Goal: Complete application form: Complete application form

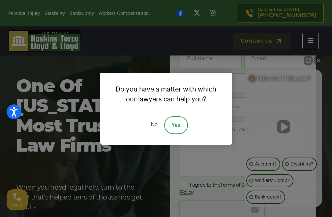
scroll to position [99, 0]
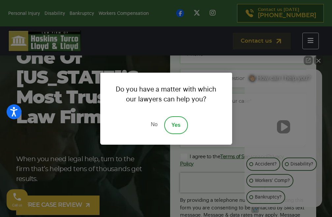
click at [170, 126] on link "Yes" at bounding box center [176, 125] width 24 height 18
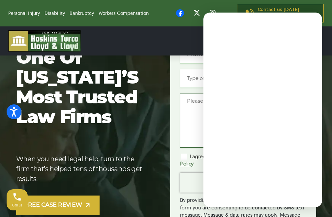
click at [191, 106] on textarea "Message *" at bounding box center [243, 120] width 126 height 54
paste textarea "Re: SEO Report Hello Good Morning, I was checking your website and see you have…"
type textarea "Re: SEO Report Hello Good Morning, I was checking your website and see you have…"
click at [196, 69] on div "Name * Email * Phone * Type of case or question * Message * Re: SEO Report Hell…" at bounding box center [243, 127] width 126 height 213
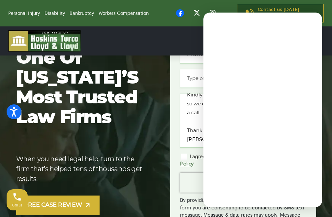
click at [201, 85] on div "👋🏼 How can I help you? 👋🏼 How can I help you? 👋🏼 How can I help you? Accident? …" at bounding box center [262, 109] width 125 height 201
click at [194, 78] on input "Type of case or question *" at bounding box center [243, 78] width 126 height 19
click at [183, 157] on label "I agree to the Terms of Service and Privacy Policy" at bounding box center [238, 160] width 116 height 15
click at [0, 0] on input "I agree to the Terms of Service and Privacy Policy" at bounding box center [0, 0] width 0 height 0
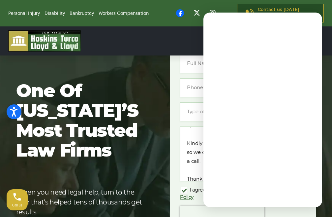
scroll to position [33, 0]
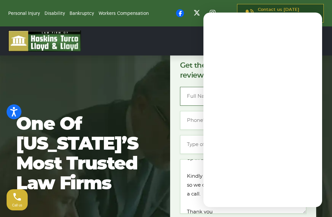
click at [186, 102] on input "Name *" at bounding box center [211, 96] width 62 height 19
type input "[PERSON_NAME]"
type input "[EMAIL_ADDRESS][DOMAIN_NAME]"
type input "[PHONE_NUMBER]"
click at [184, 157] on div "Name * Anna Jones Email * annawebdigitalexpert@gmail.com Phone * (235) 689-5054…" at bounding box center [243, 193] width 126 height 213
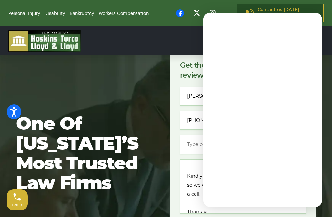
click at [190, 146] on input "Type of case or question *" at bounding box center [243, 144] width 126 height 19
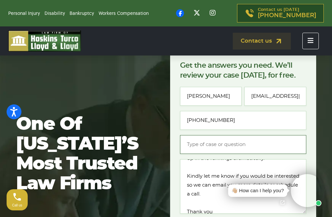
click at [208, 142] on input "Type of case or question *" at bounding box center [243, 144] width 126 height 19
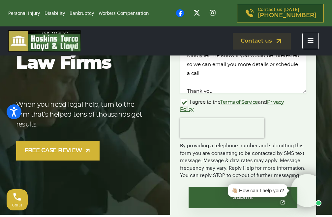
scroll to position [165, 0]
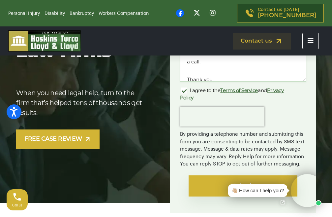
type input "other"
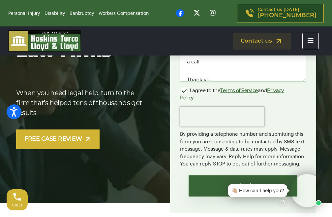
drag, startPoint x: 192, startPoint y: 181, endPoint x: 180, endPoint y: 144, distance: 39.3
click at [193, 181] on input "Submit" at bounding box center [243, 185] width 109 height 21
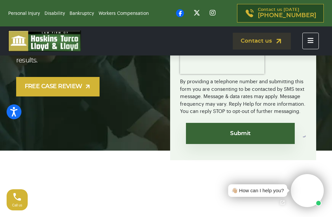
scroll to position [231, 0]
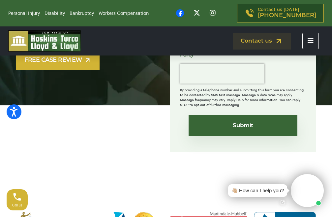
scroll to position [264, 0]
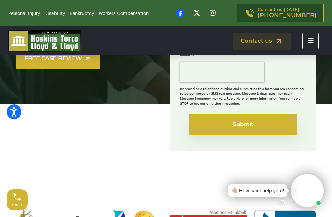
drag, startPoint x: 206, startPoint y: 125, endPoint x: 233, endPoint y: 119, distance: 27.9
click at [206, 125] on input "Submit" at bounding box center [243, 123] width 109 height 21
click at [233, 119] on input "Submit" at bounding box center [240, 123] width 109 height 21
click at [228, 120] on input "Submit" at bounding box center [240, 123] width 109 height 21
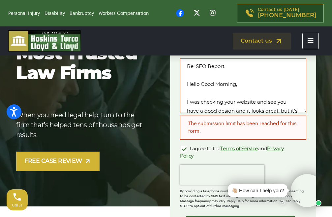
scroll to position [132, 0]
